Goal: Find specific page/section

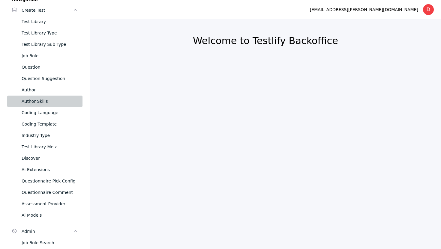
scroll to position [21, 0]
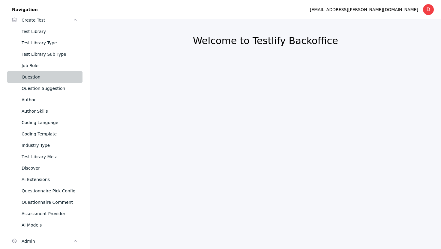
click at [31, 79] on div "Question" at bounding box center [50, 76] width 56 height 7
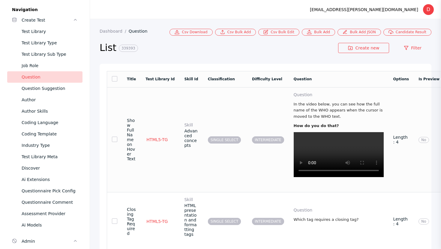
scroll to position [0, 2]
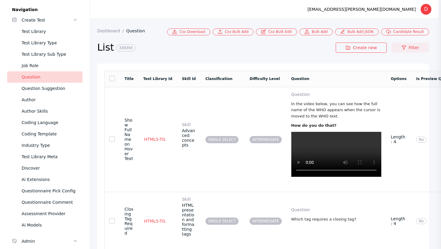
click at [412, 49] on link "Filter" at bounding box center [409, 48] width 37 height 10
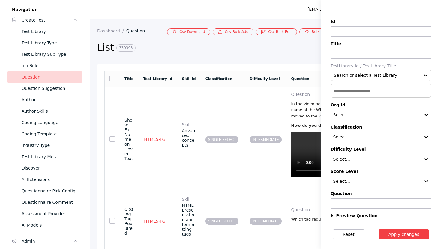
scroll to position [12, 0]
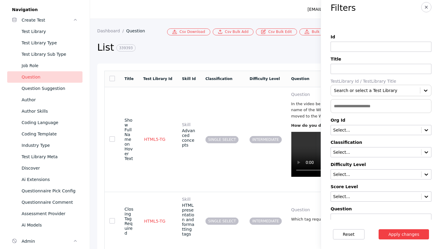
click at [339, 67] on input at bounding box center [380, 69] width 101 height 10
paste input "**********"
type input "**********"
click at [404, 235] on button "Apply changes" at bounding box center [403, 234] width 51 height 10
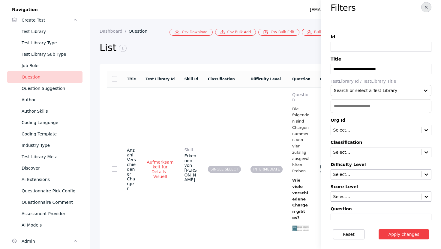
click at [425, 8] on line "button" at bounding box center [426, 7] width 2 height 2
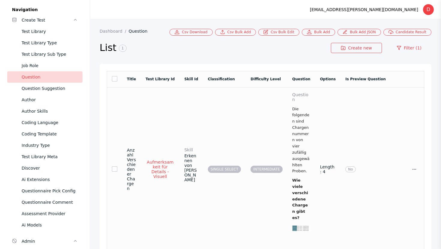
click at [270, 118] on td "INTERMEDIATE" at bounding box center [266, 169] width 42 height 164
